Goal: Transaction & Acquisition: Purchase product/service

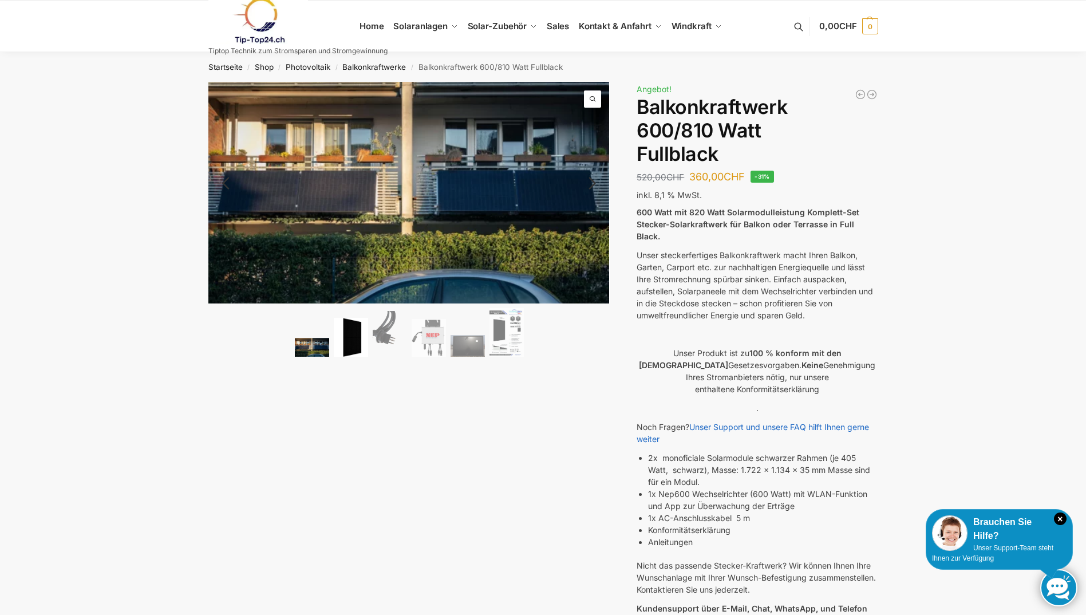
click at [354, 345] on img at bounding box center [351, 337] width 34 height 39
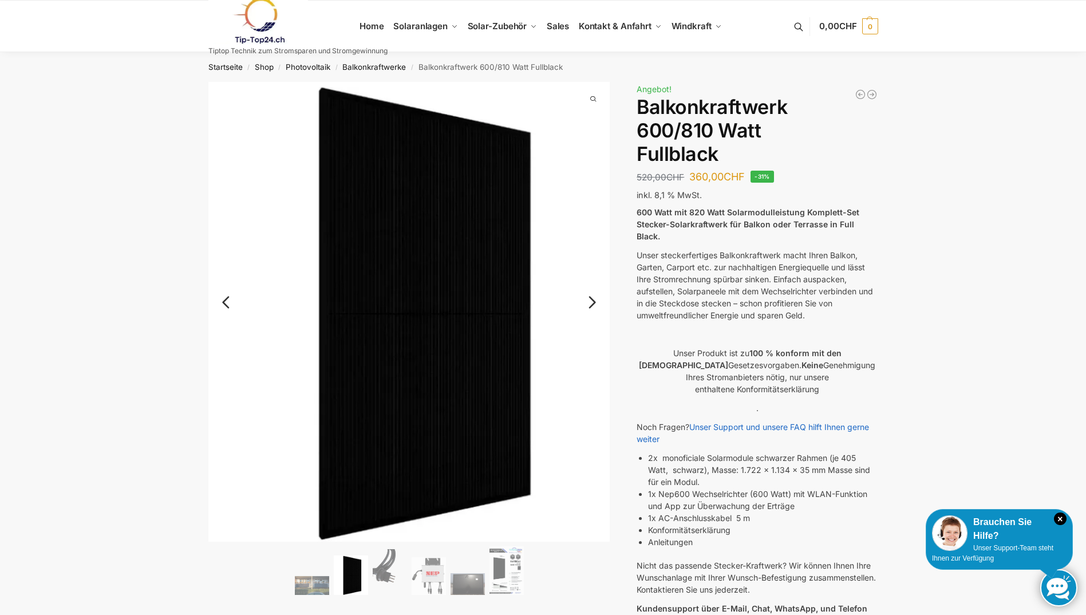
click at [592, 302] on link "Next" at bounding box center [590, 307] width 38 height 11
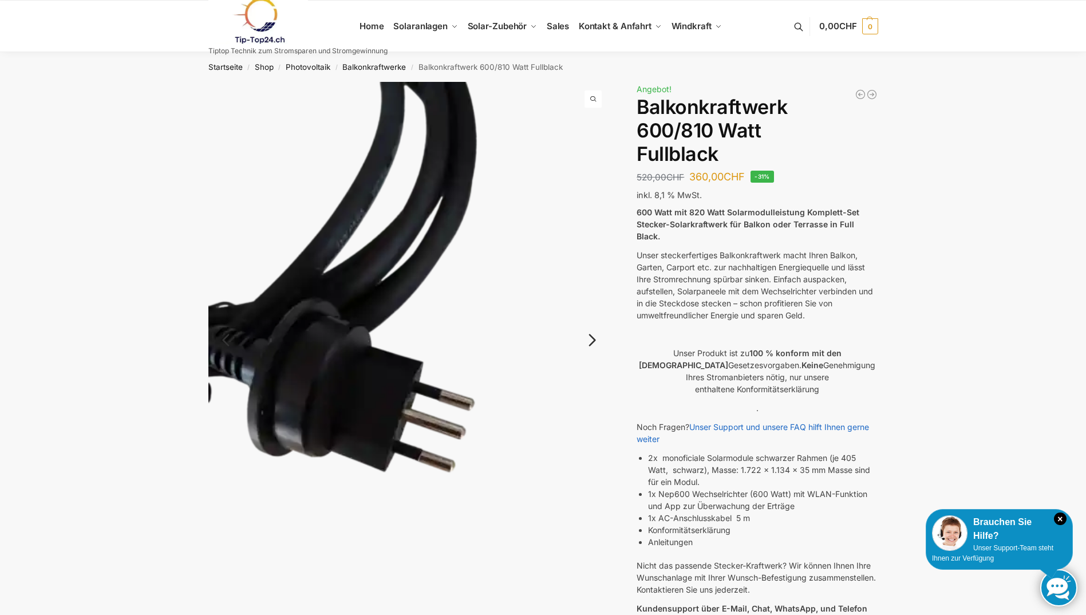
click at [592, 298] on img at bounding box center [409, 349] width 402 height 535
click at [591, 343] on link "Next" at bounding box center [590, 345] width 38 height 11
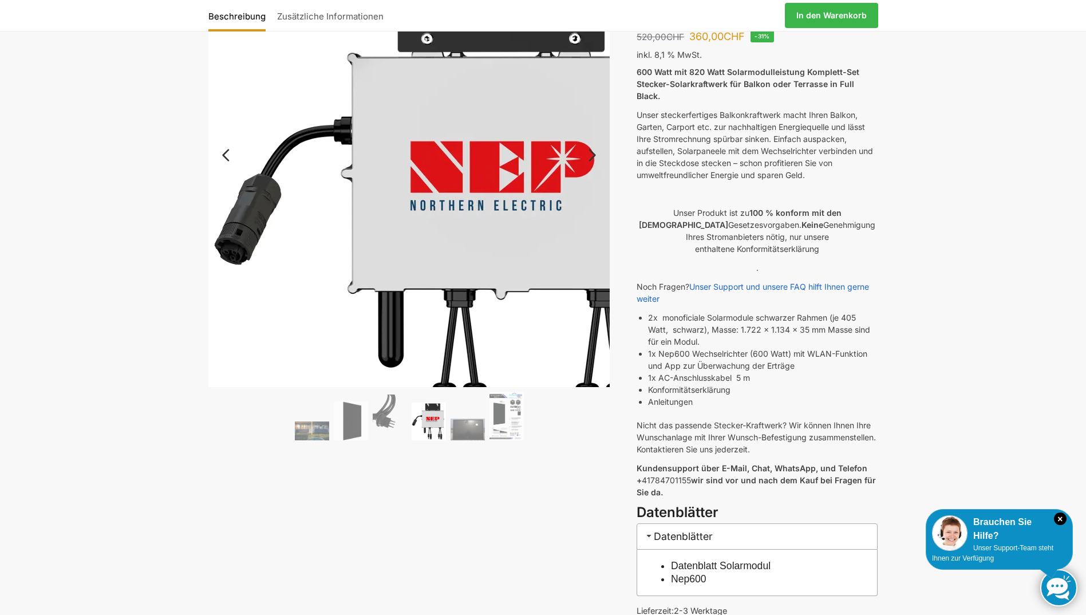
scroll to position [172, 0]
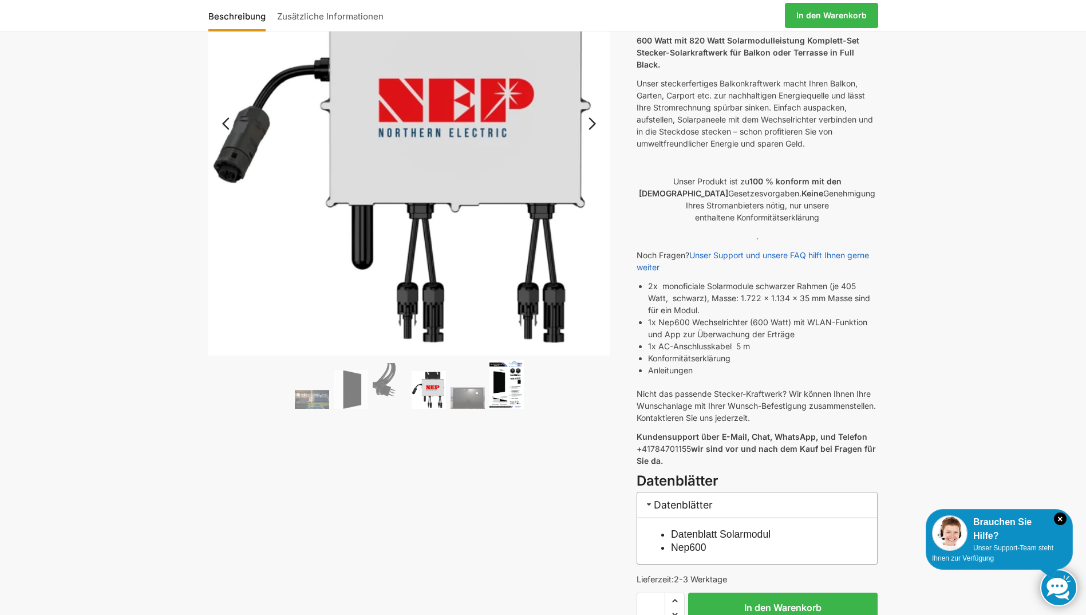
click at [503, 395] on img at bounding box center [506, 384] width 34 height 49
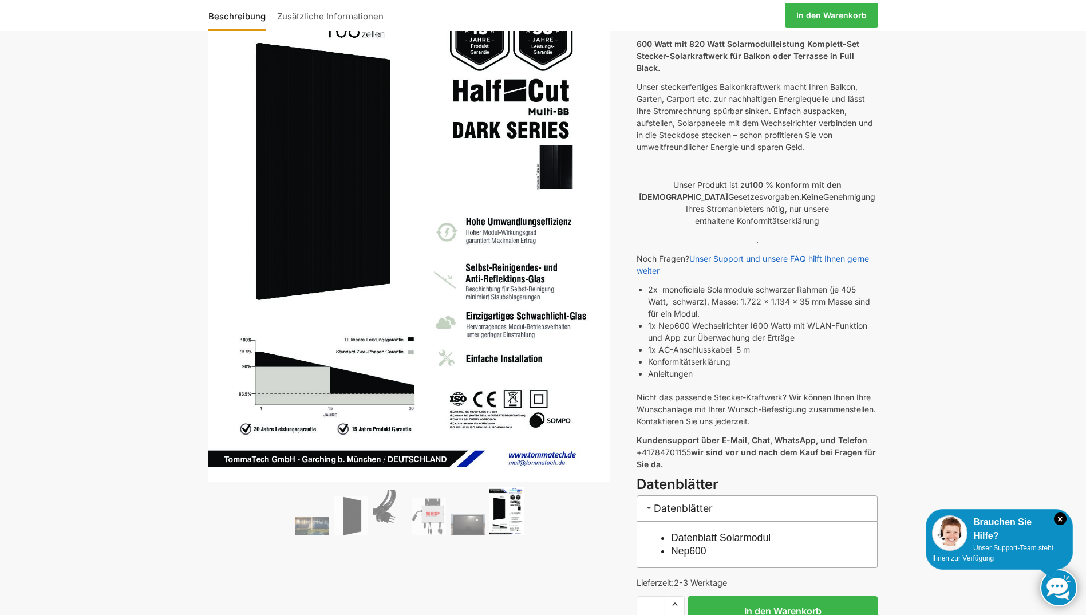
scroll to position [0, 0]
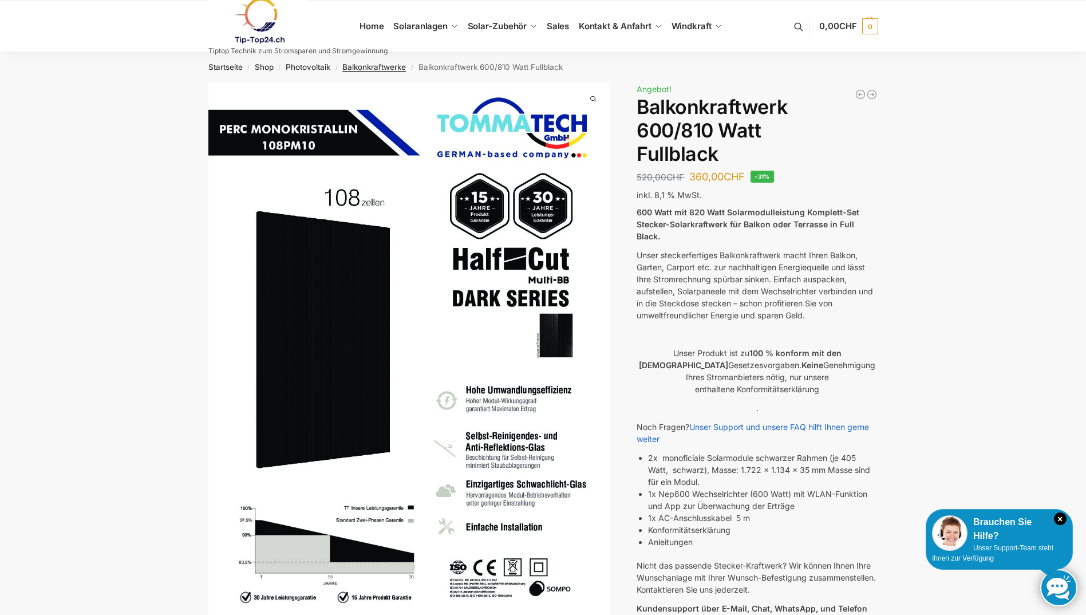
click at [385, 64] on link "Balkonkraftwerke" at bounding box center [374, 66] width 64 height 9
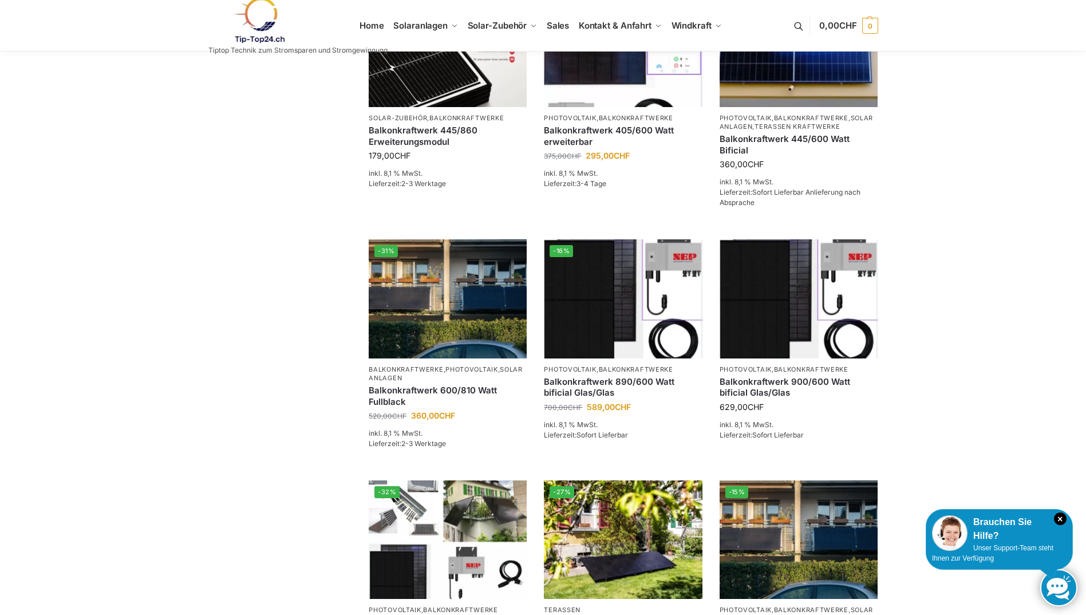
scroll to position [286, 0]
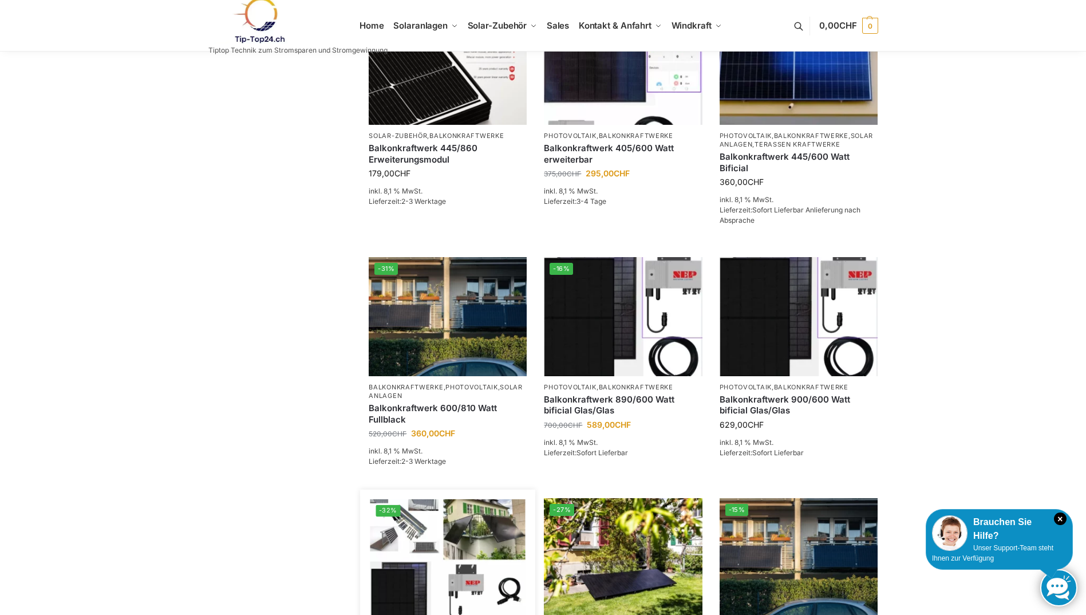
click at [475, 556] on img at bounding box center [447, 557] width 155 height 116
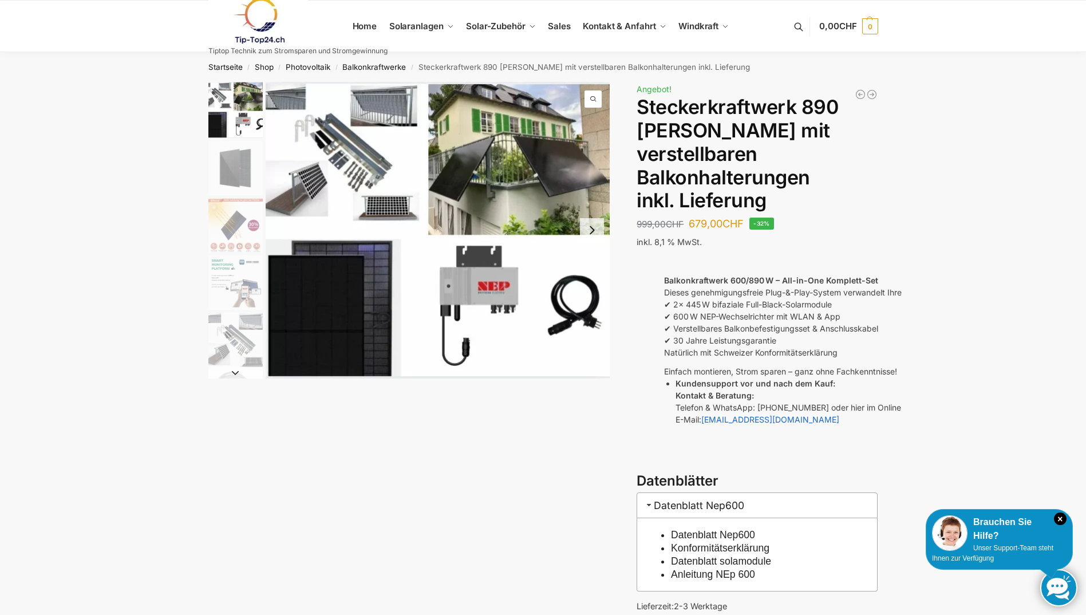
click at [401, 110] on img "1 / 10" at bounding box center [438, 230] width 345 height 296
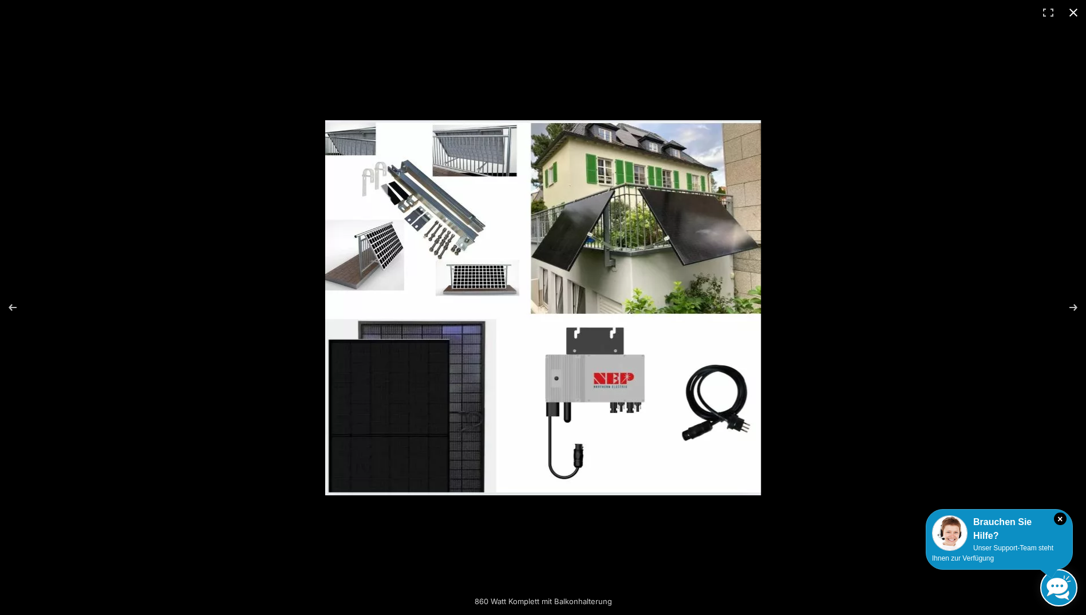
click at [1071, 10] on button "Close (Esc)" at bounding box center [1073, 12] width 25 height 25
